Goal: Transaction & Acquisition: Subscribe to service/newsletter

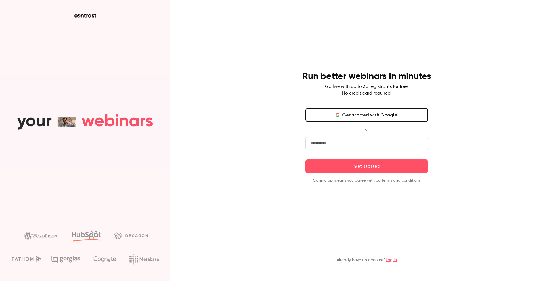
click at [322, 119] on button "Get started with Google" at bounding box center [366, 115] width 123 height 14
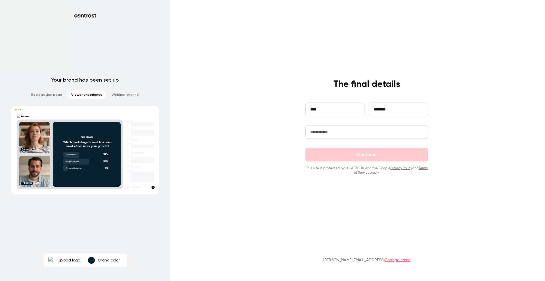
click at [321, 128] on input "text" at bounding box center [366, 132] width 123 height 14
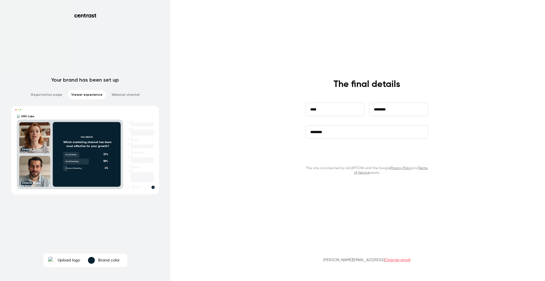
type input "********"
click at [334, 155] on button "Continue" at bounding box center [366, 155] width 123 height 14
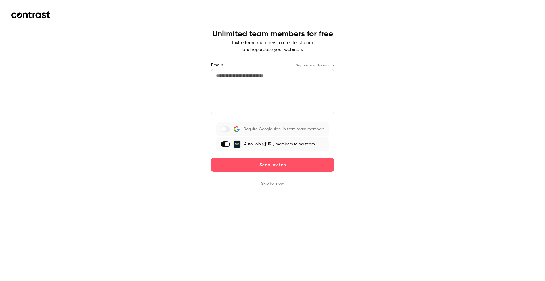
click at [270, 186] on button "Skip for now" at bounding box center [272, 184] width 23 height 6
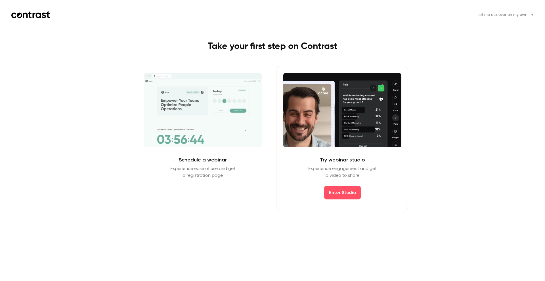
click at [509, 15] on span "Let me discover on my own" at bounding box center [502, 15] width 50 height 6
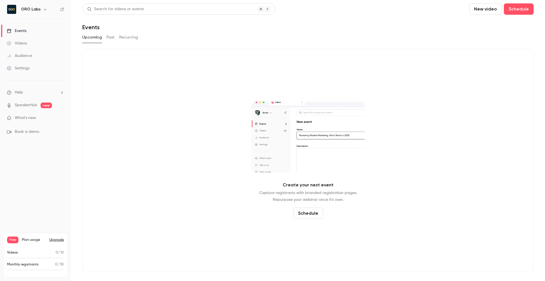
click at [59, 241] on button "Upgrade" at bounding box center [56, 240] width 14 height 5
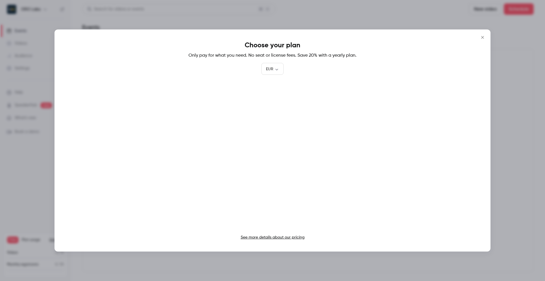
click at [286, 66] on div "Choose your plan Only pay for what you need. No seat or license fees. Save 20% …" at bounding box center [272, 141] width 436 height 222
click at [277, 68] on body "ORO Labs Events Videos Audience Settings Help SpeakerHub new What's new Book a …" at bounding box center [272, 140] width 545 height 281
click at [270, 103] on li "USD" at bounding box center [272, 101] width 22 height 15
type input "***"
click at [340, 77] on div "Choose your plan Only pay for what you need. No seat or license fees. Save 20% …" at bounding box center [272, 141] width 436 height 222
